Goal: Transaction & Acquisition: Purchase product/service

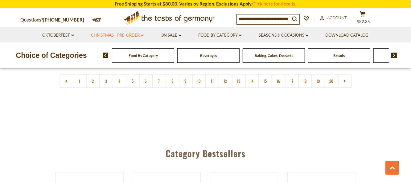
click at [129, 37] on link "Christmas - PRE-ORDER dropdown_arrow" at bounding box center [117, 35] width 53 height 7
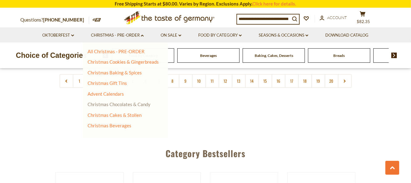
click at [115, 104] on link "Christmas Chocolates & Candy" at bounding box center [119, 105] width 63 height 6
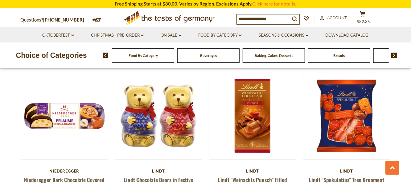
scroll to position [954, 0]
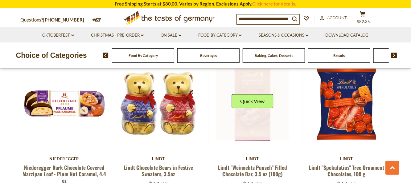
click at [251, 102] on link at bounding box center [252, 103] width 73 height 73
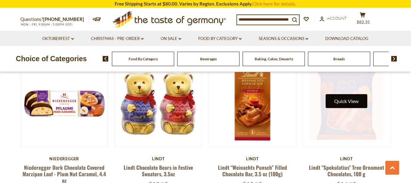
click at [354, 94] on button "Quick View" at bounding box center [347, 101] width 42 height 14
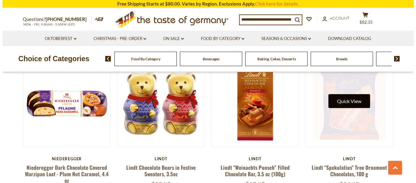
scroll to position [955, 0]
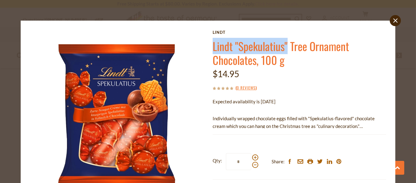
drag, startPoint x: 209, startPoint y: 44, endPoint x: 286, endPoint y: 48, distance: 77.2
click at [286, 48] on div "Lindt Lindt "Spekulatius" Tree Ornament Chocolates, 100 g $14.95 ( 0 Reviews ) …" at bounding box center [207, 134] width 365 height 208
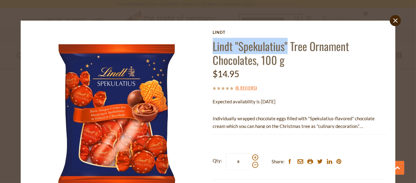
drag, startPoint x: 410, startPoint y: 54, endPoint x: 415, endPoint y: 83, distance: 29.3
click at [411, 83] on div "close Lindt Lindt "Spekulatius" Tree Ornament Chocolates, 100 g $14.95 ( 0 Revi…" at bounding box center [208, 91] width 416 height 183
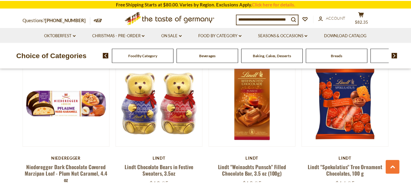
scroll to position [954, 0]
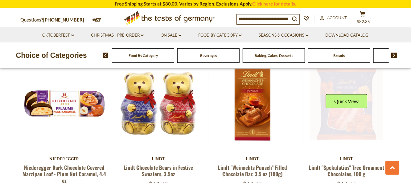
click at [349, 96] on div "Quick View" at bounding box center [346, 103] width 73 height 73
click at [350, 106] on link at bounding box center [346, 103] width 73 height 73
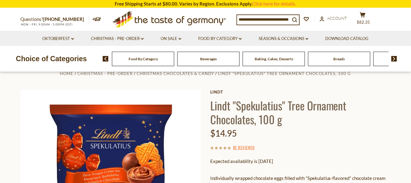
scroll to position [11, 0]
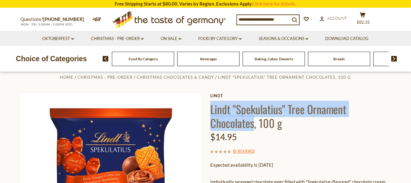
drag, startPoint x: 211, startPoint y: 108, endPoint x: 253, endPoint y: 126, distance: 46.1
click at [253, 126] on h1 "Lindt "Spekulatius" Tree Ornament Chocolates, 100 g" at bounding box center [300, 116] width 180 height 28
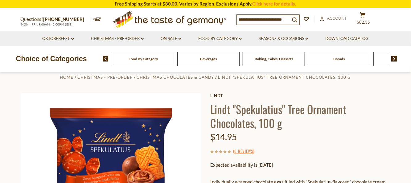
click at [252, 18] on input at bounding box center [263, 19] width 53 height 9
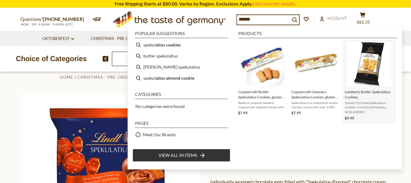
type input "******"
click at [374, 60] on img "Lambertz Butter Spekulatius Cookies," at bounding box center [369, 64] width 45 height 45
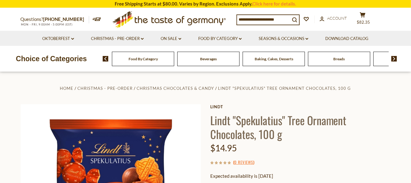
drag, startPoint x: 0, startPoint y: 0, endPoint x: 413, endPoint y: -15, distance: 413.4
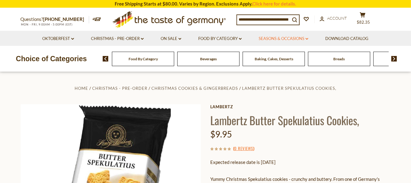
click at [269, 38] on link "Seasons & Occasions dropdown_arrow" at bounding box center [284, 38] width 50 height 7
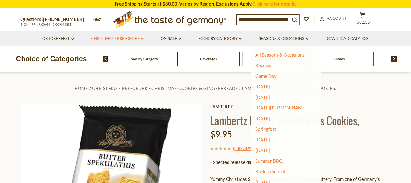
click at [132, 37] on link "Christmas - PRE-ORDER dropdown_arrow" at bounding box center [117, 38] width 53 height 7
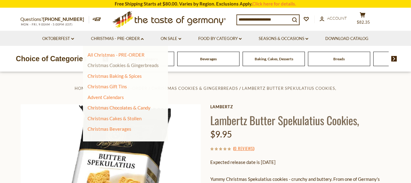
click at [120, 66] on link "Christmas Cookies & Gingerbreads" at bounding box center [123, 66] width 71 height 6
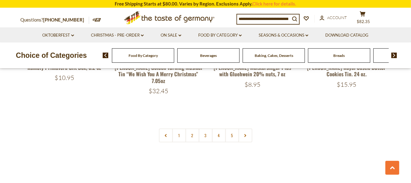
scroll to position [1490, 0]
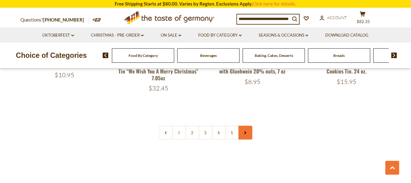
click at [247, 132] on icon at bounding box center [246, 133] width 4 height 3
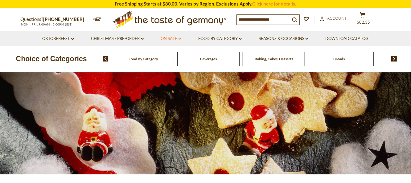
click at [178, 39] on link "On Sale dropdown_arrow" at bounding box center [171, 38] width 21 height 7
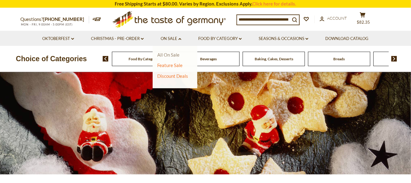
click at [170, 55] on link "All On Sale" at bounding box center [168, 55] width 22 height 6
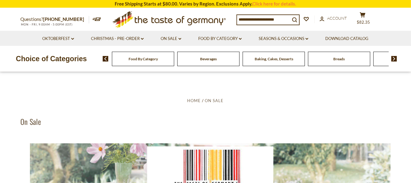
click at [151, 60] on span "Food By Category" at bounding box center [143, 59] width 29 height 5
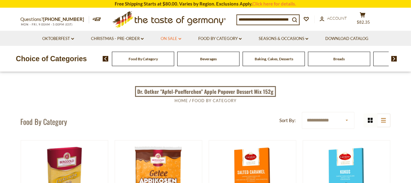
click at [168, 37] on link "On Sale dropdown_arrow" at bounding box center [171, 38] width 21 height 7
click at [165, 55] on link "All On Sale" at bounding box center [168, 55] width 22 height 6
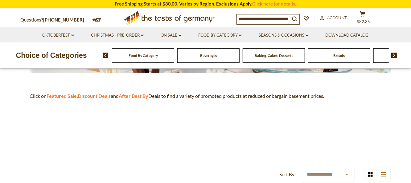
scroll to position [163, 0]
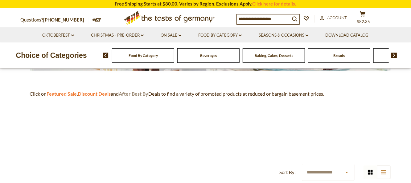
click at [138, 96] on strong "After Best By" at bounding box center [134, 94] width 30 height 6
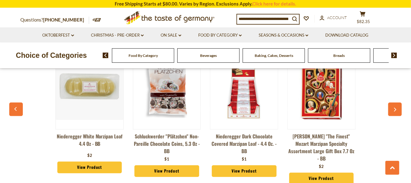
scroll to position [802, 0]
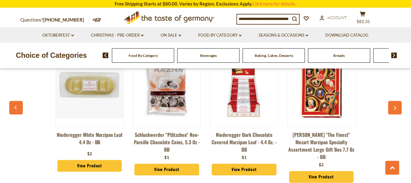
click at [408, 119] on div "Category Bestsellers Niederegger White Marzipan Loaf 4.4 oz - BB $2 View Produc…" at bounding box center [205, 101] width 411 height 185
drag, startPoint x: 411, startPoint y: 115, endPoint x: 411, endPoint y: 160, distance: 45.3
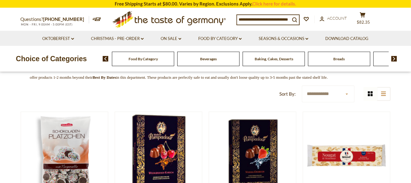
scroll to position [0, 0]
